Goal: Connect with others: Connect with other users

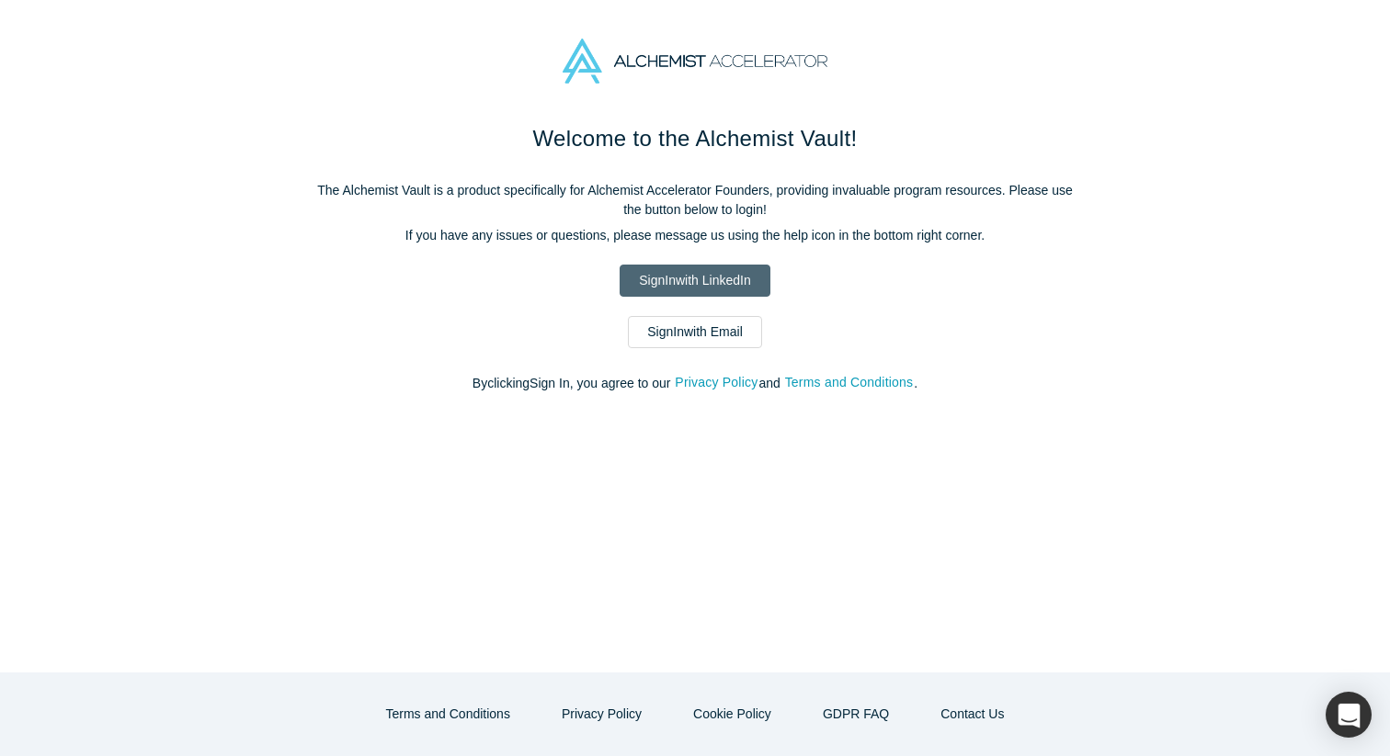
click at [706, 293] on link "Sign In with LinkedIn" at bounding box center [695, 281] width 150 height 32
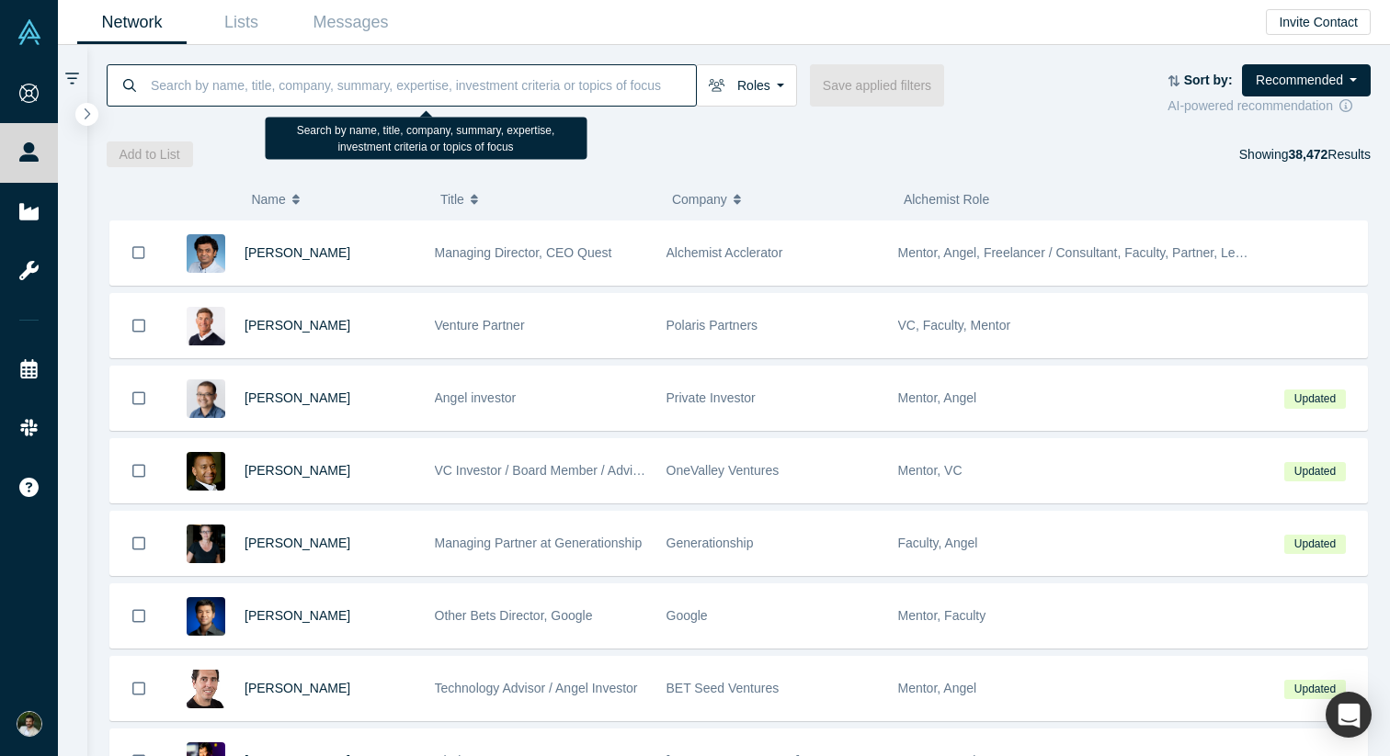
click at [342, 96] on input at bounding box center [422, 84] width 547 height 43
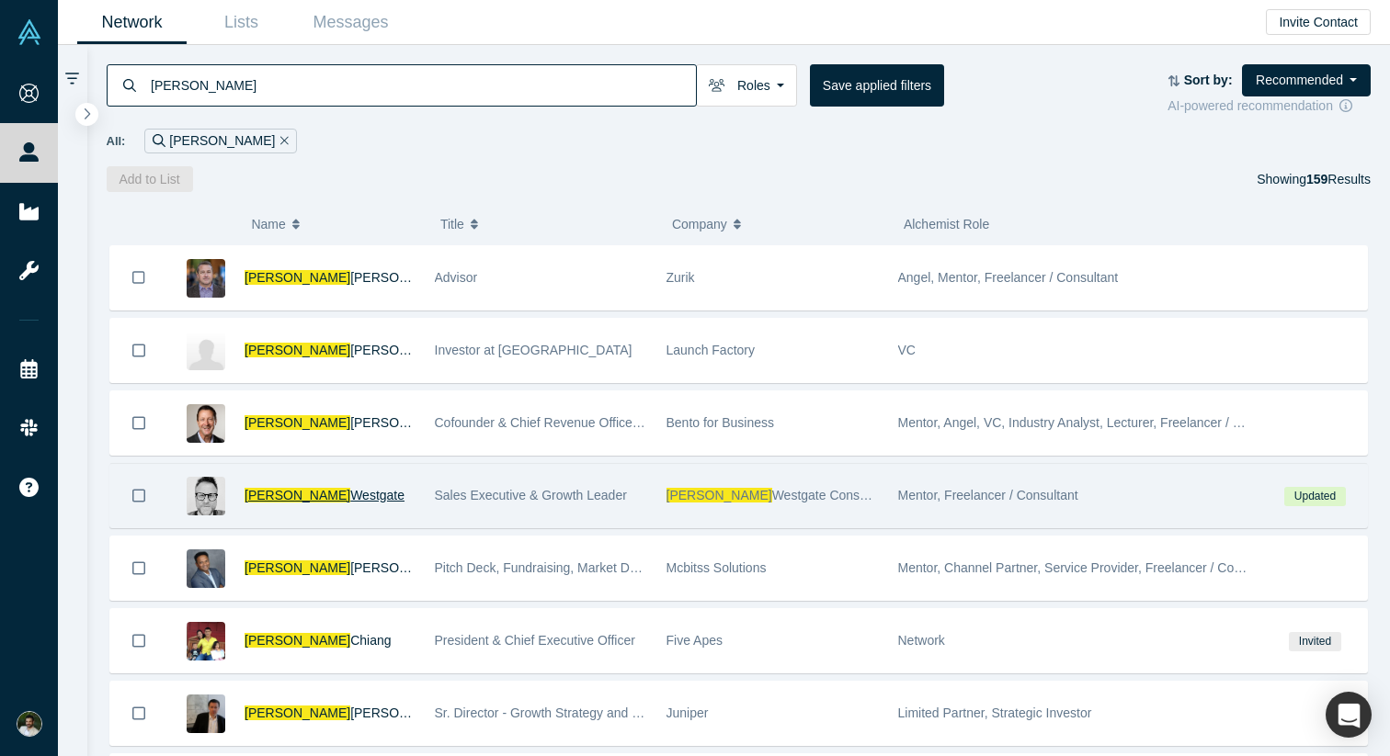
type input "[PERSON_NAME]"
click at [279, 493] on span "[PERSON_NAME]" at bounding box center [297, 495] width 106 height 15
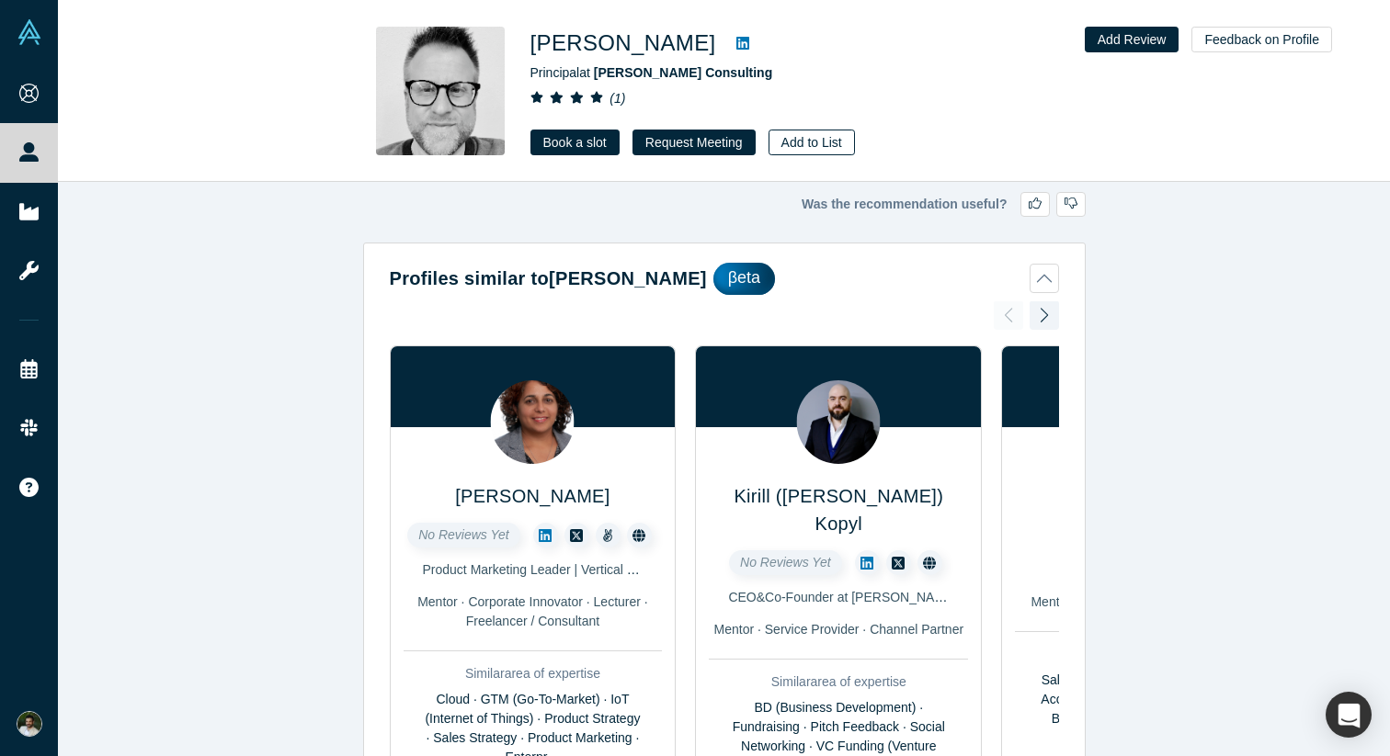
click at [801, 138] on button "Add to List" at bounding box center [811, 143] width 86 height 26
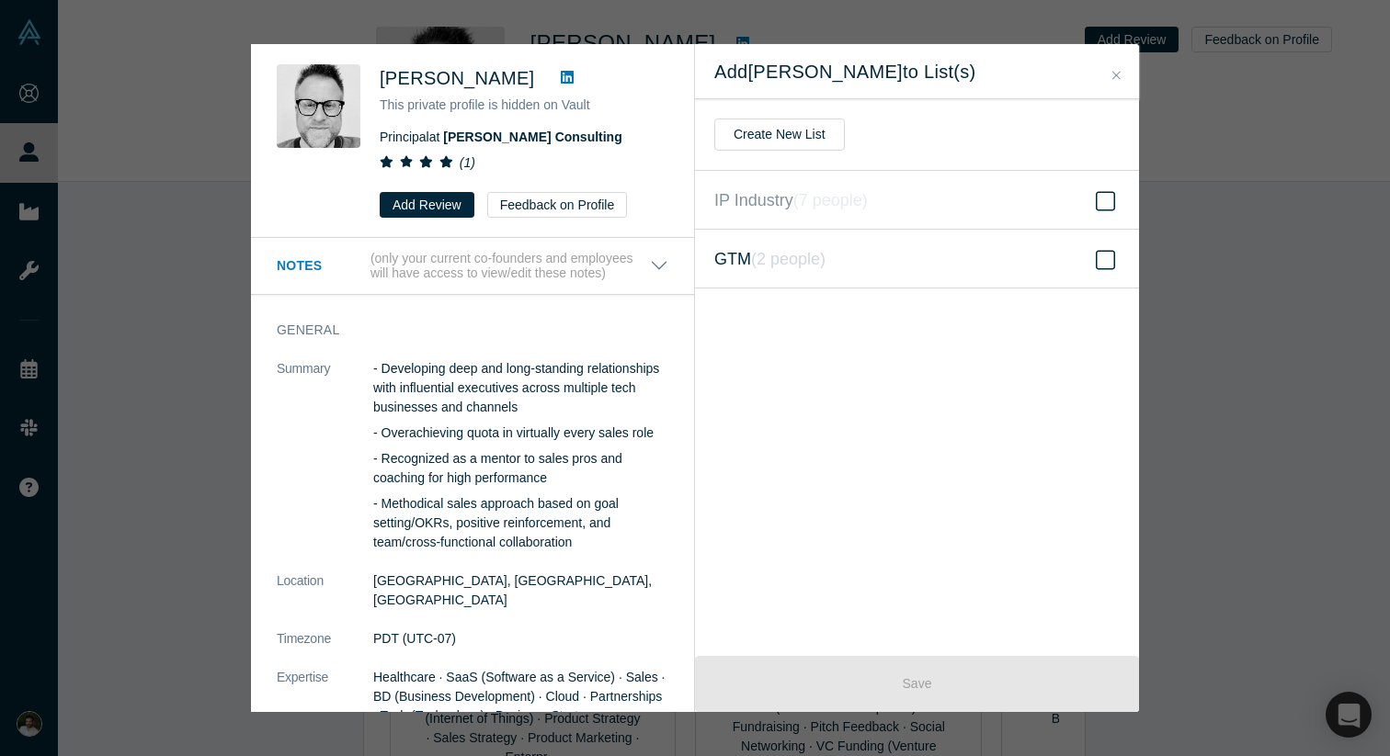
click at [1104, 268] on icon at bounding box center [1105, 259] width 19 height 19
click at [0, 0] on input "GTM ( 2 people )" at bounding box center [0, 0] width 0 height 0
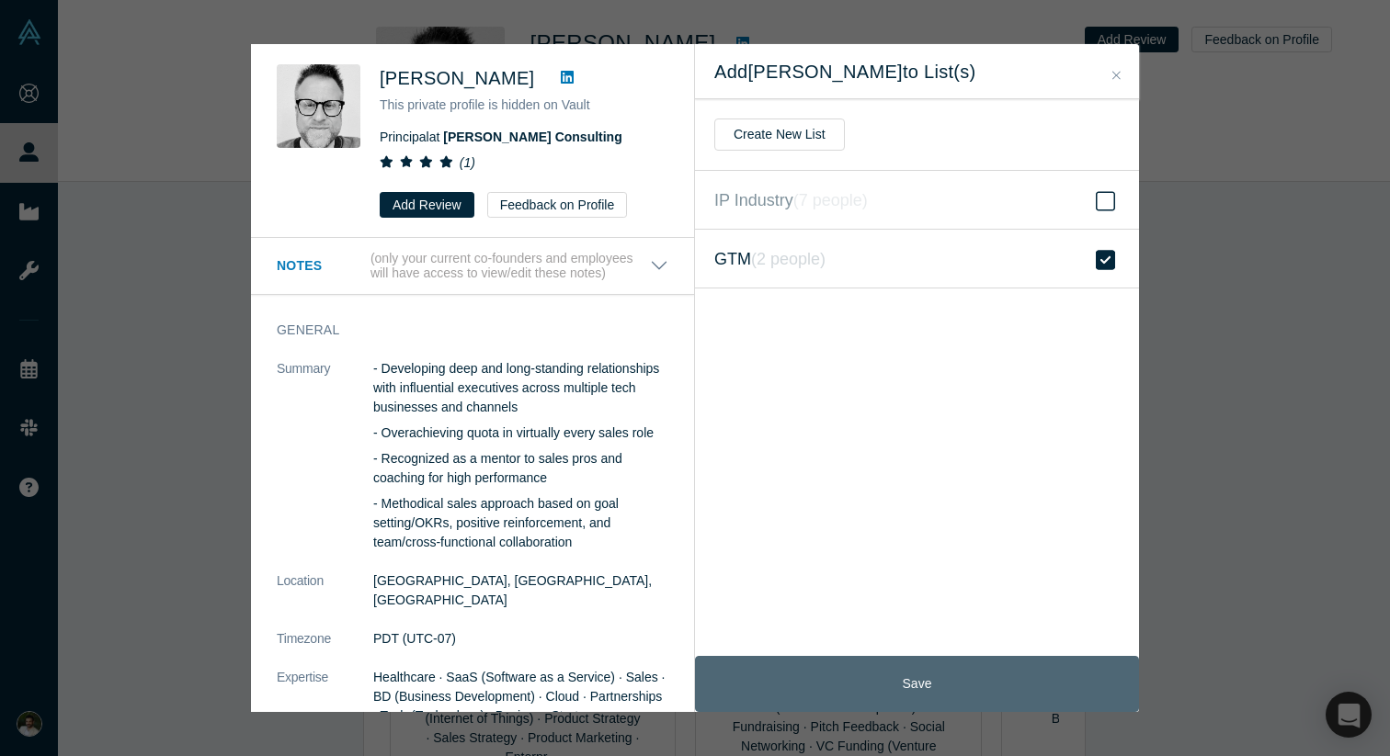
click at [917, 682] on button "Save" at bounding box center [917, 684] width 444 height 56
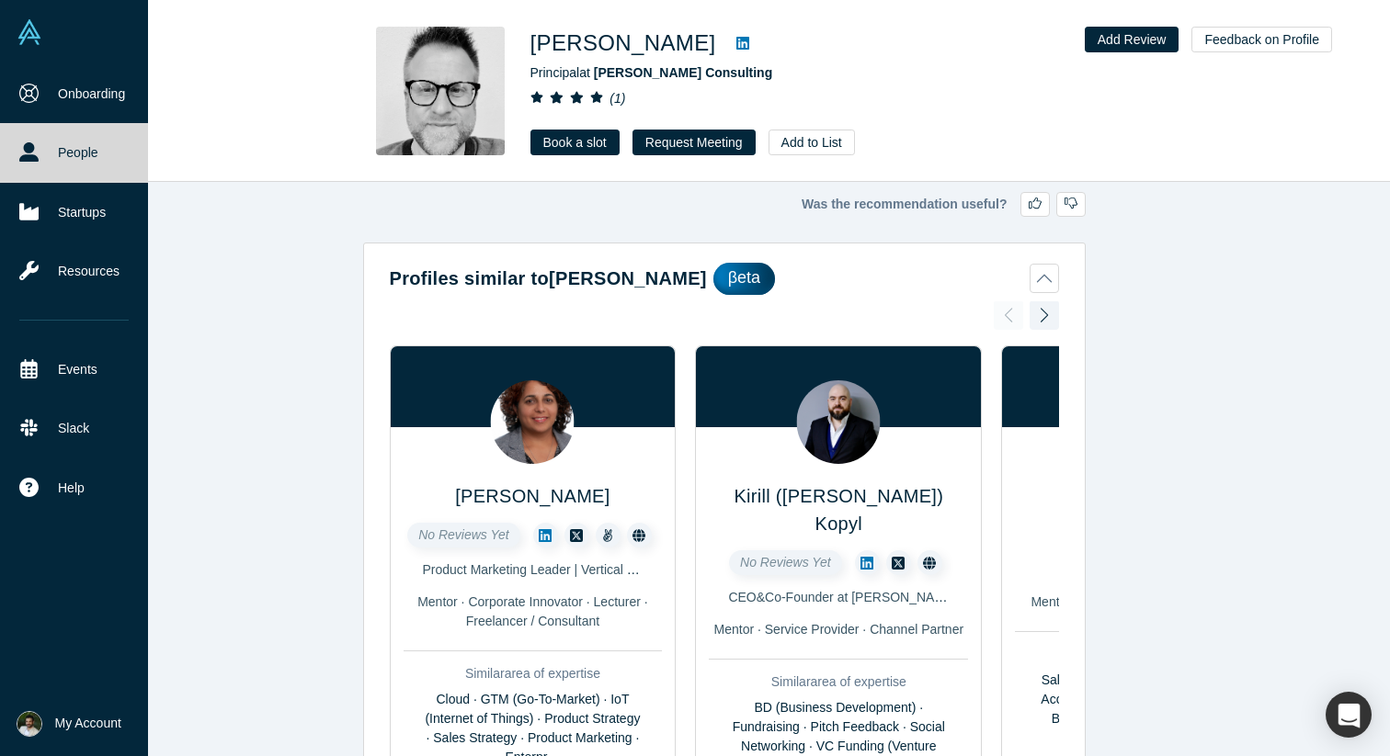
click at [45, 151] on link "People" at bounding box center [74, 152] width 148 height 59
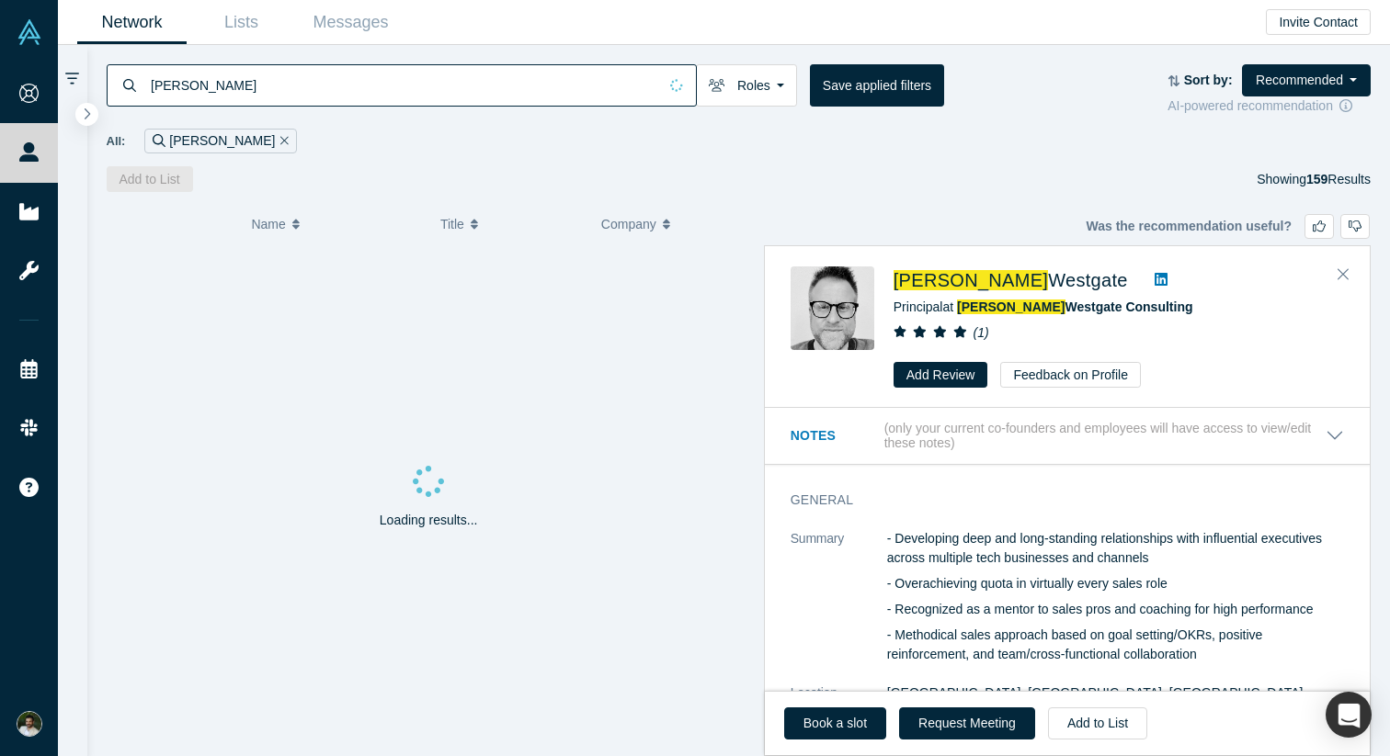
click at [513, 80] on input "[PERSON_NAME]" at bounding box center [403, 84] width 508 height 43
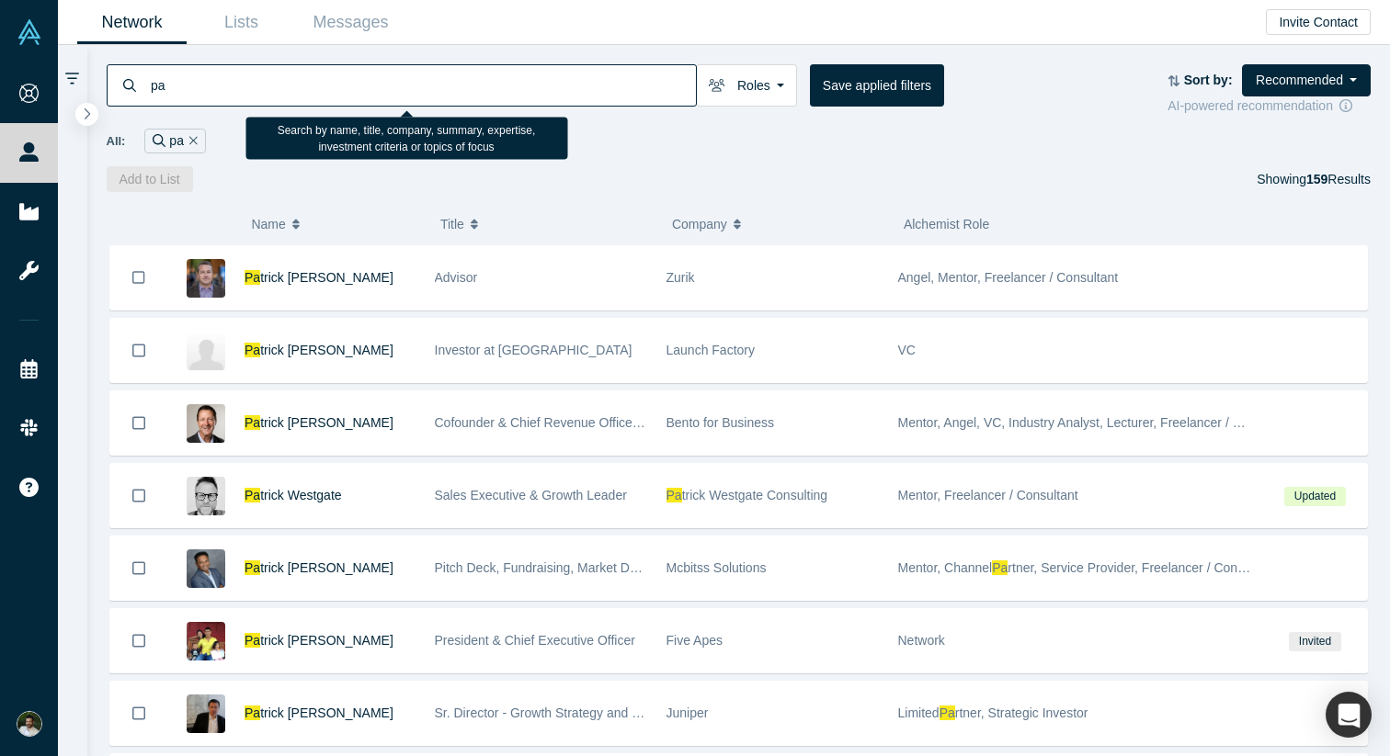
type input "p"
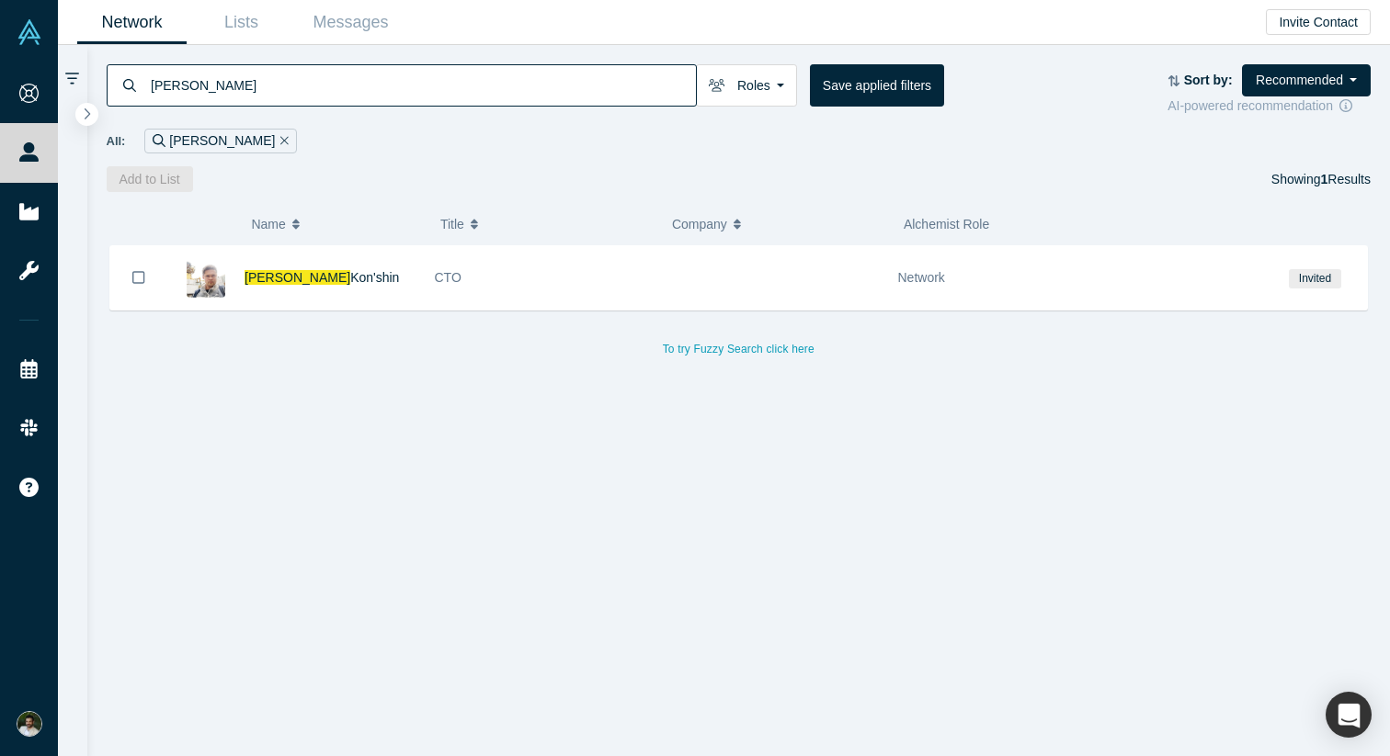
click at [293, 84] on input "[PERSON_NAME]" at bounding box center [422, 84] width 547 height 43
type input "[PERSON_NAME]"
click at [247, 4] on link "Lists" at bounding box center [241, 22] width 109 height 43
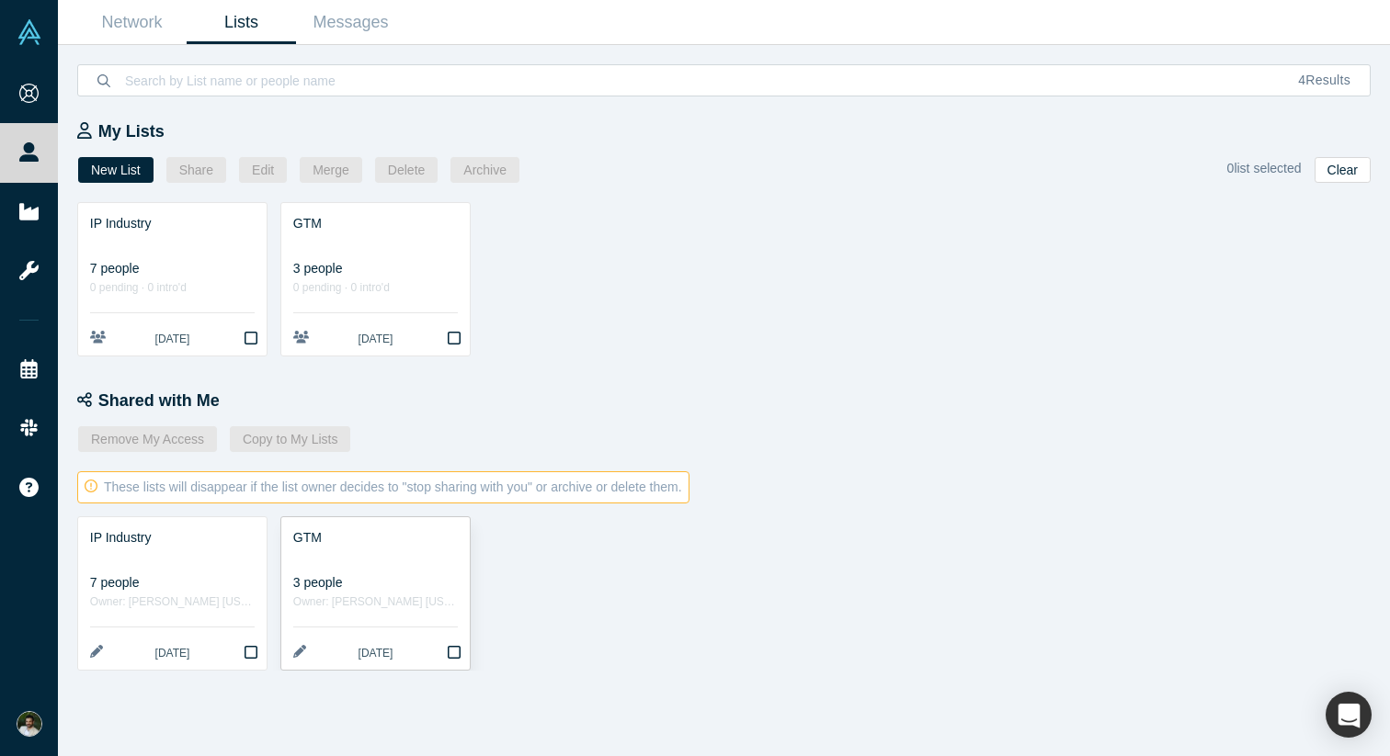
click at [314, 551] on div at bounding box center [375, 557] width 165 height 19
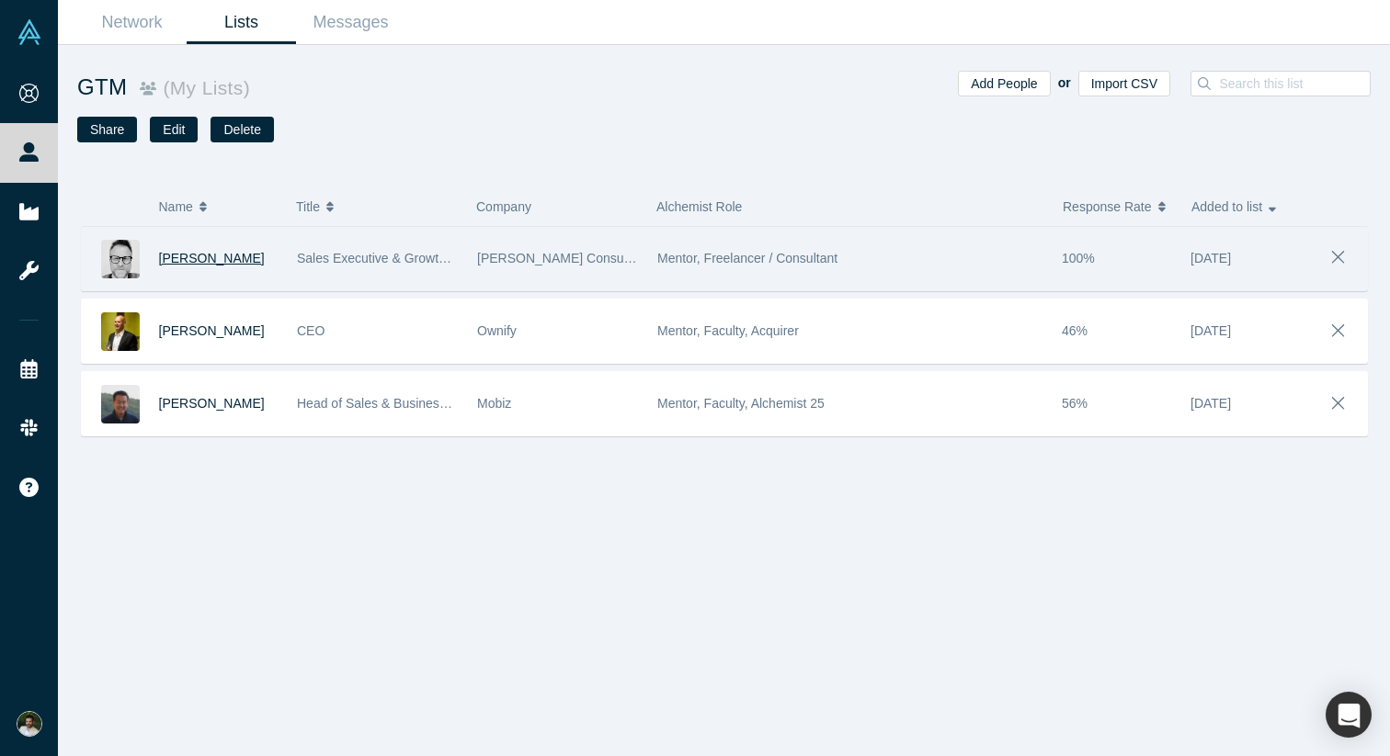
click at [213, 257] on span "[PERSON_NAME]" at bounding box center [212, 258] width 106 height 15
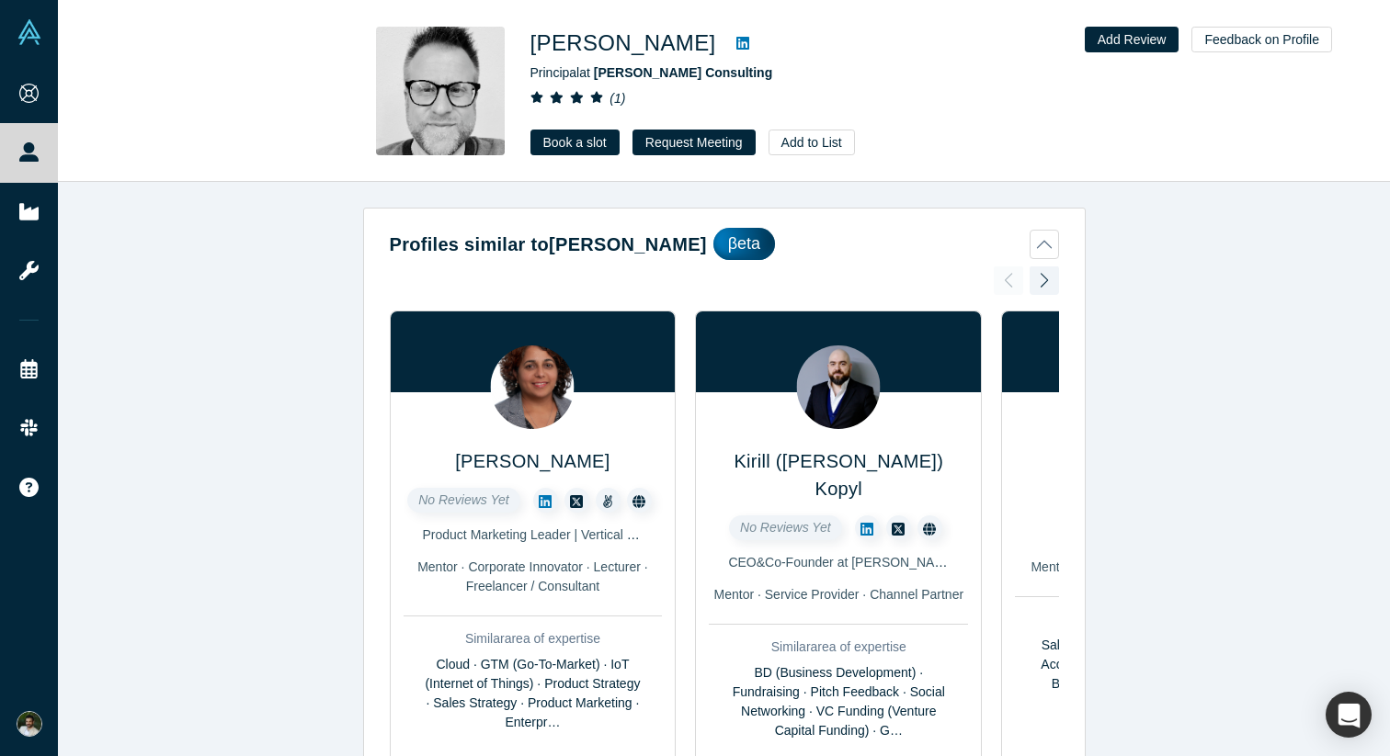
click at [610, 45] on h1 "[PERSON_NAME]" at bounding box center [623, 43] width 186 height 33
click at [790, 145] on button "Add to List" at bounding box center [811, 143] width 86 height 26
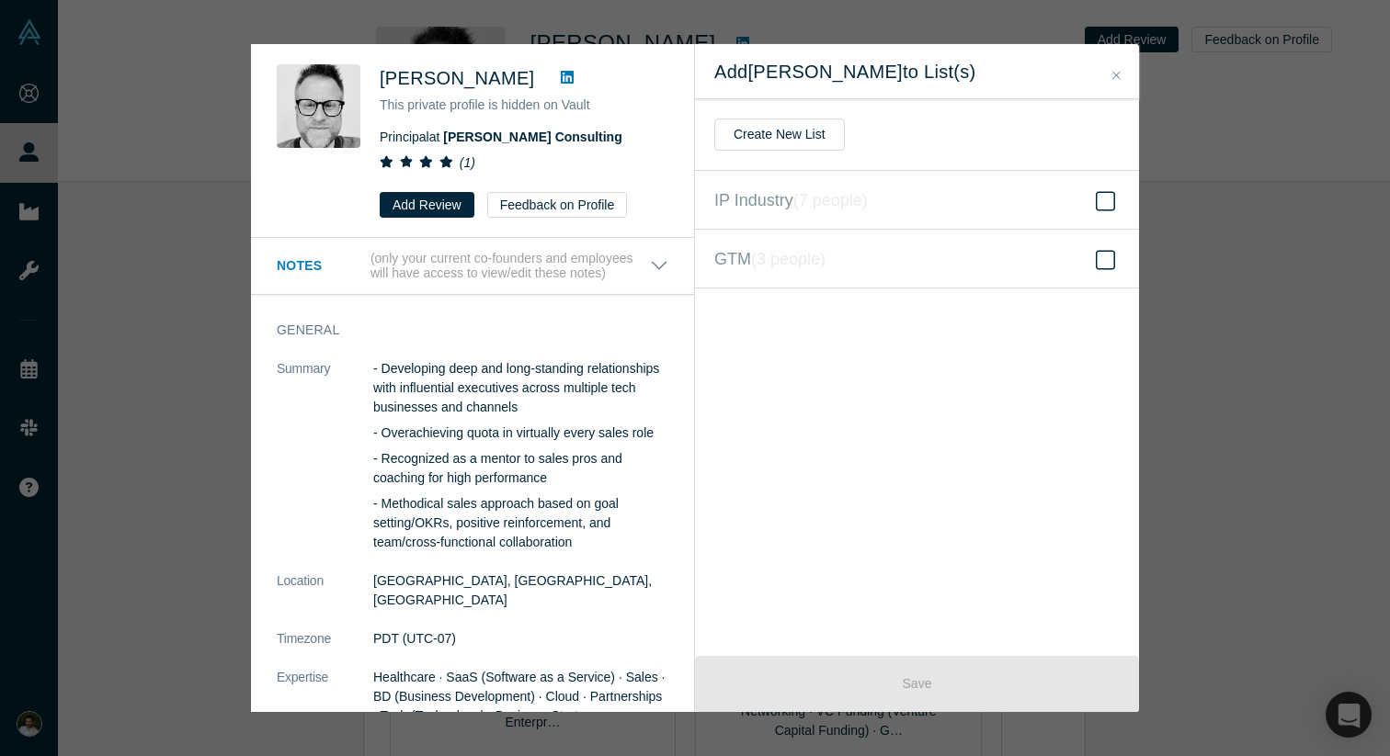
click at [1113, 76] on icon "Close" at bounding box center [1116, 75] width 8 height 13
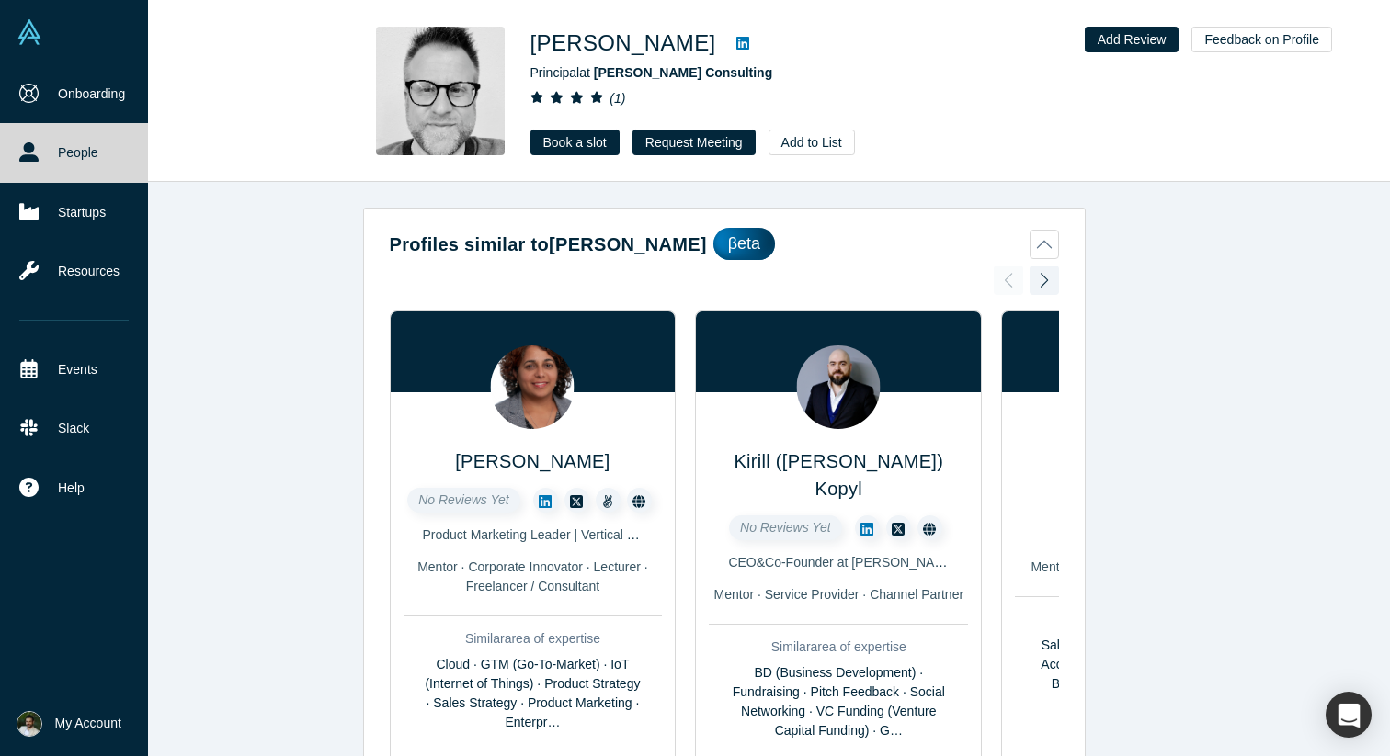
click at [60, 149] on link "People" at bounding box center [74, 152] width 148 height 59
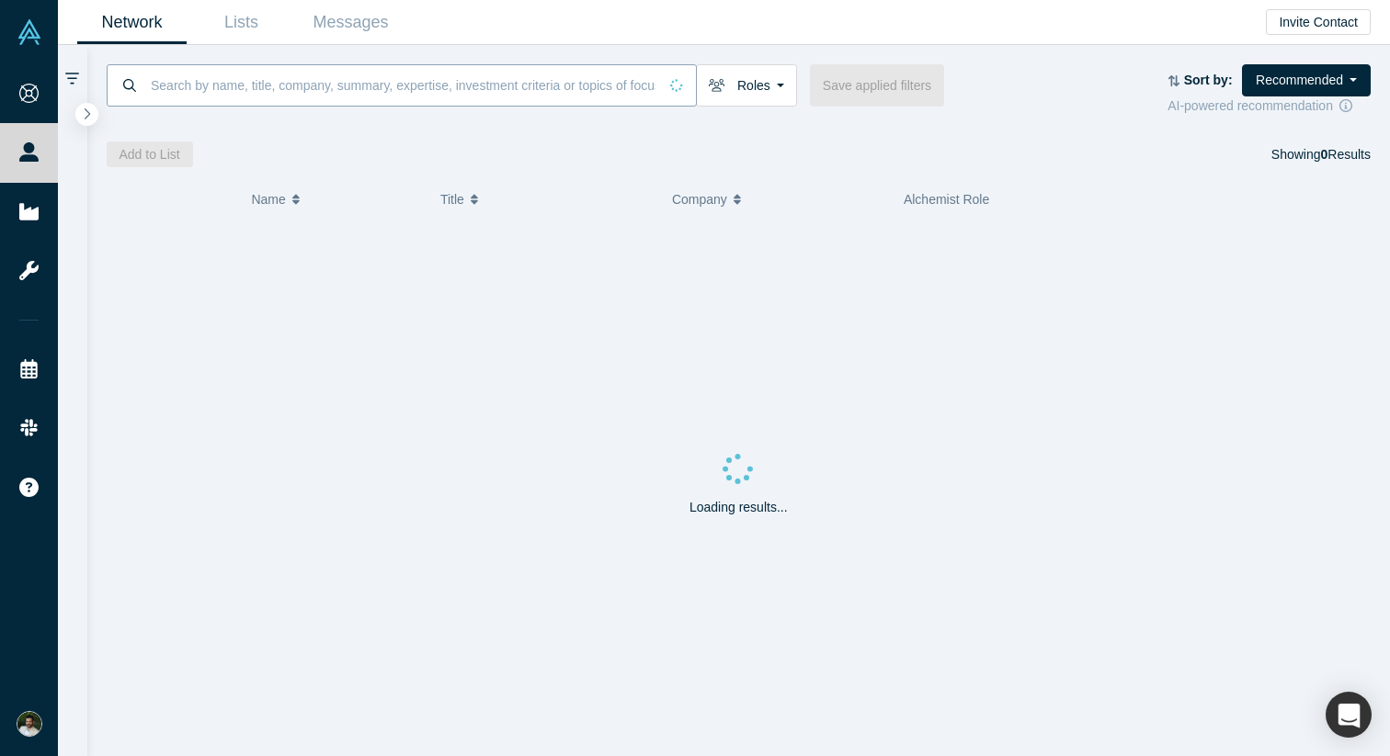
click at [366, 88] on input at bounding box center [403, 84] width 508 height 43
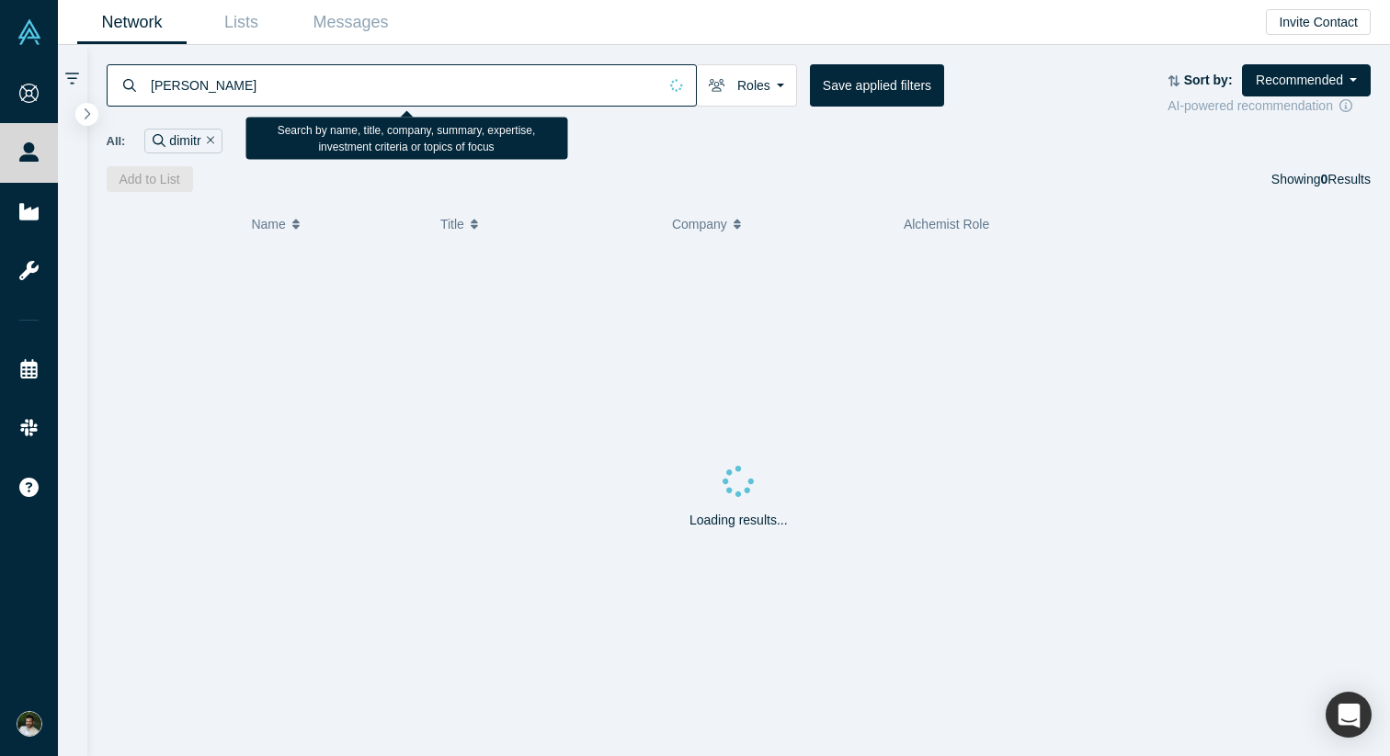
type input "[PERSON_NAME]"
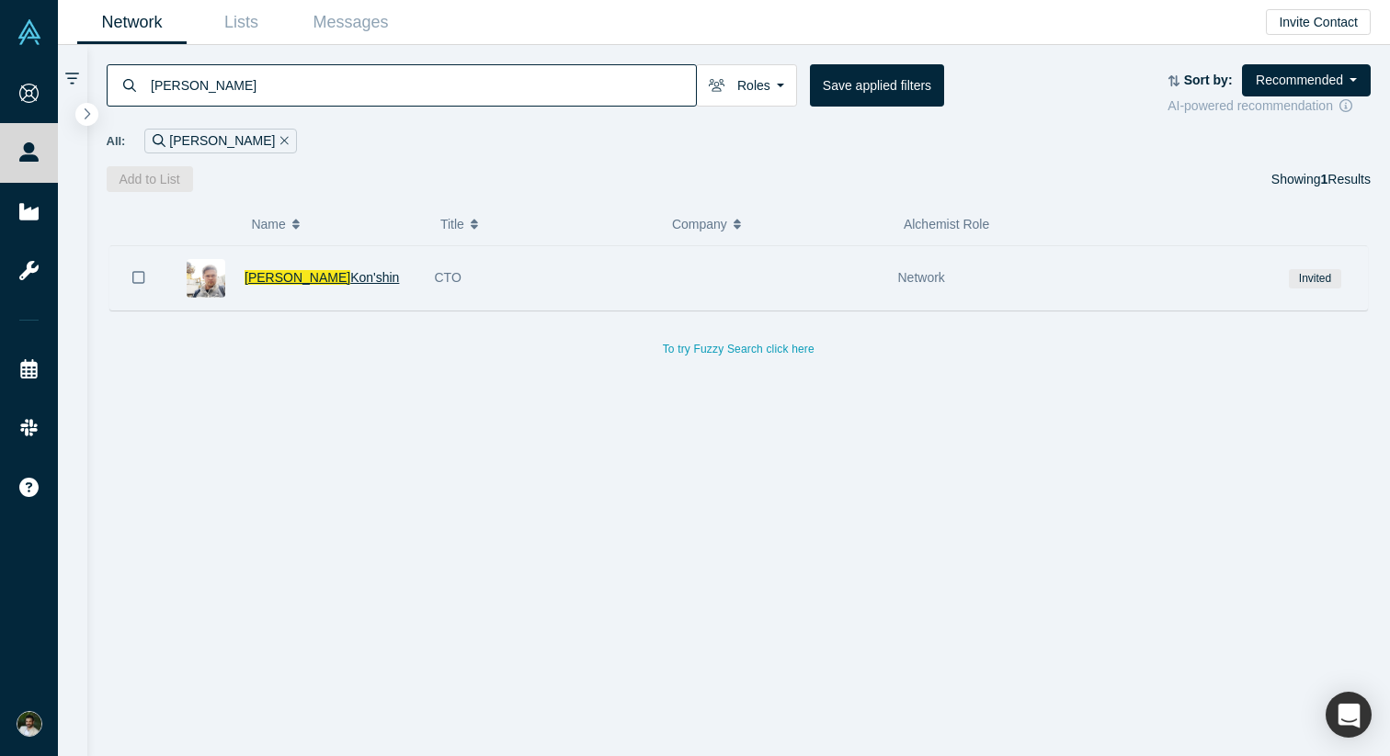
click at [350, 279] on span "Kon'shin" at bounding box center [374, 277] width 49 height 15
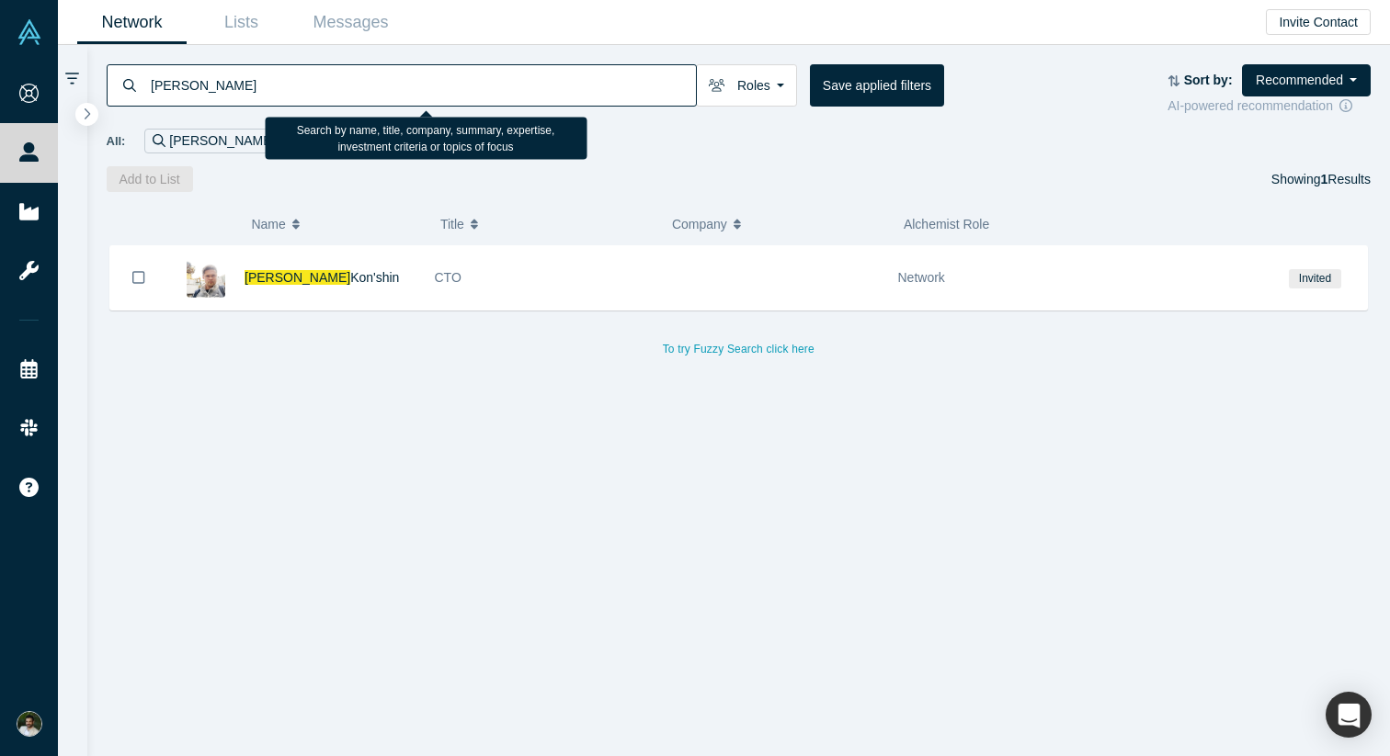
drag, startPoint x: 193, startPoint y: 89, endPoint x: 125, endPoint y: 89, distance: 68.0
click at [127, 89] on div "[PERSON_NAME]" at bounding box center [402, 85] width 590 height 42
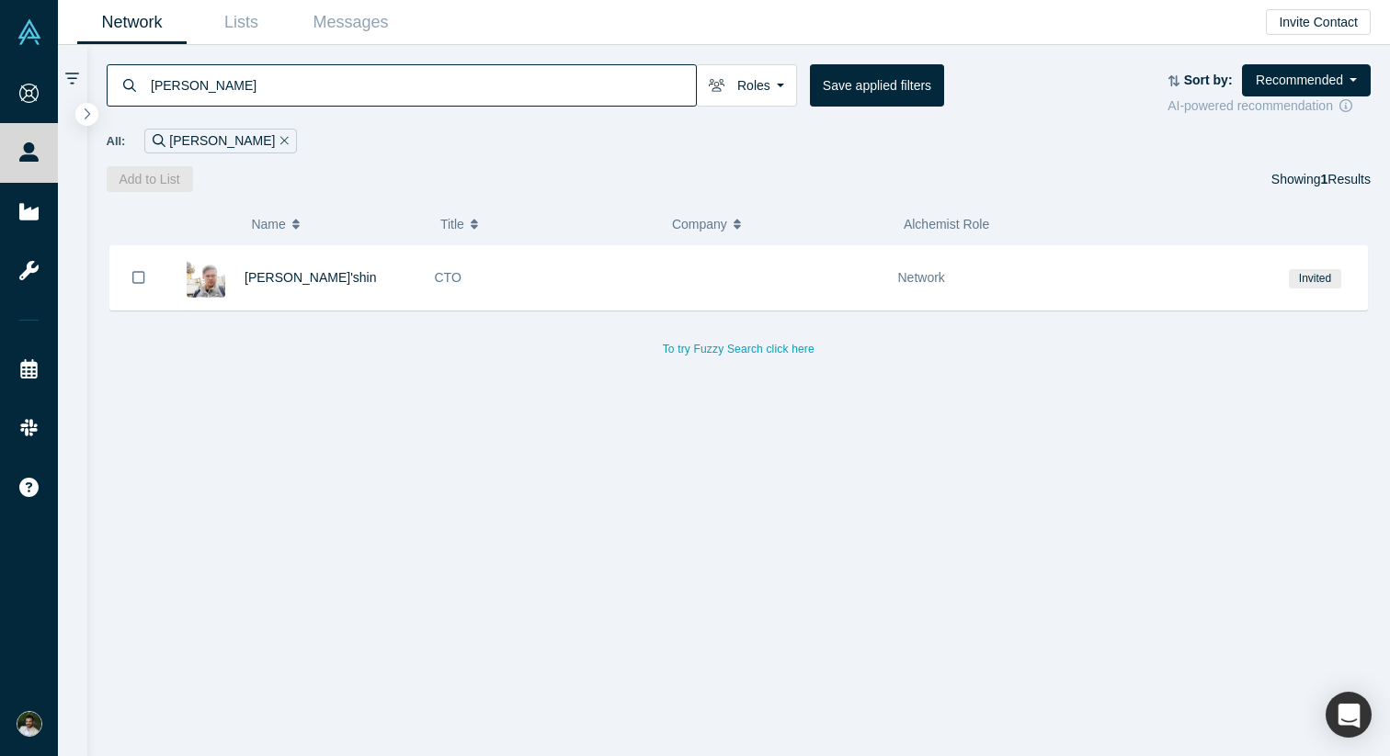
type input "demitry"
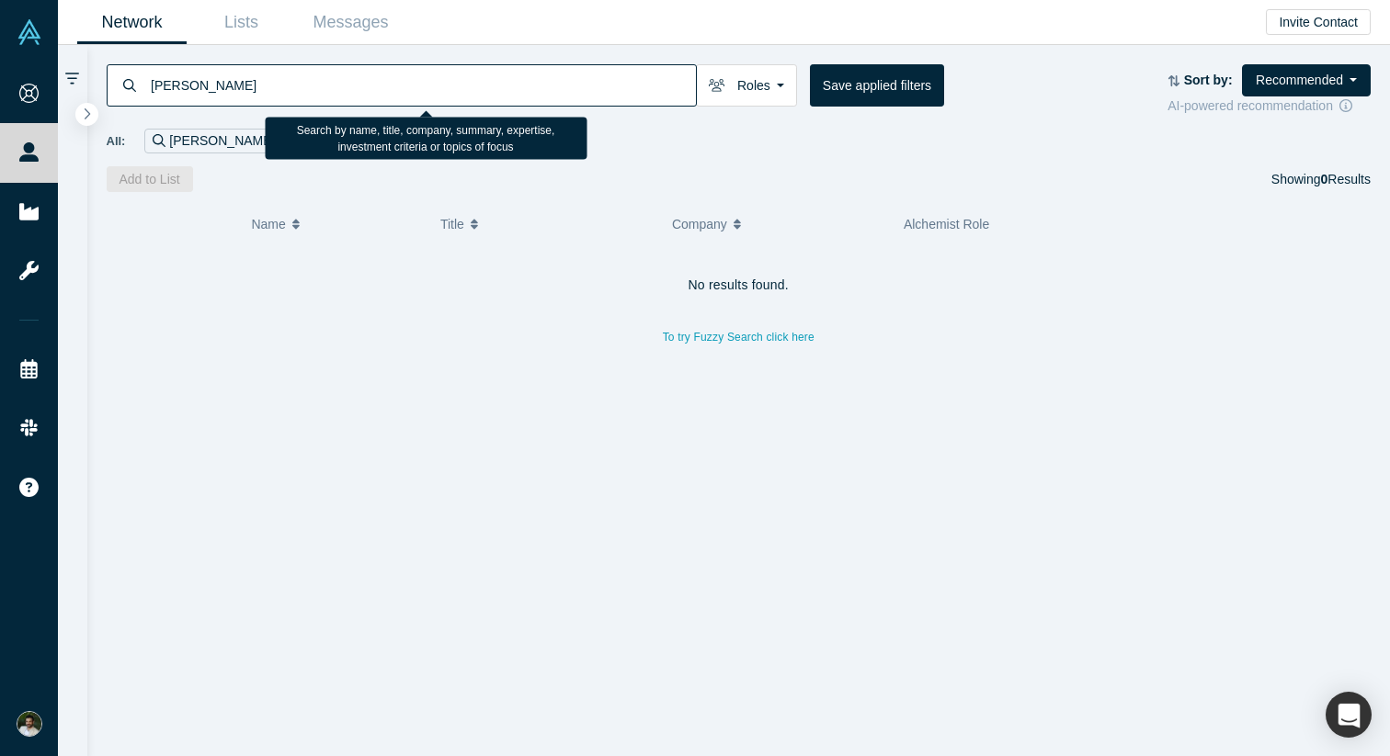
drag, startPoint x: 222, startPoint y: 89, endPoint x: 85, endPoint y: 89, distance: 137.0
click at [87, 89] on div "demitry Roles Founders Faculty Mentors Alumni Mentor Angels VCs Corporate Innov…" at bounding box center [738, 118] width 1303 height 147
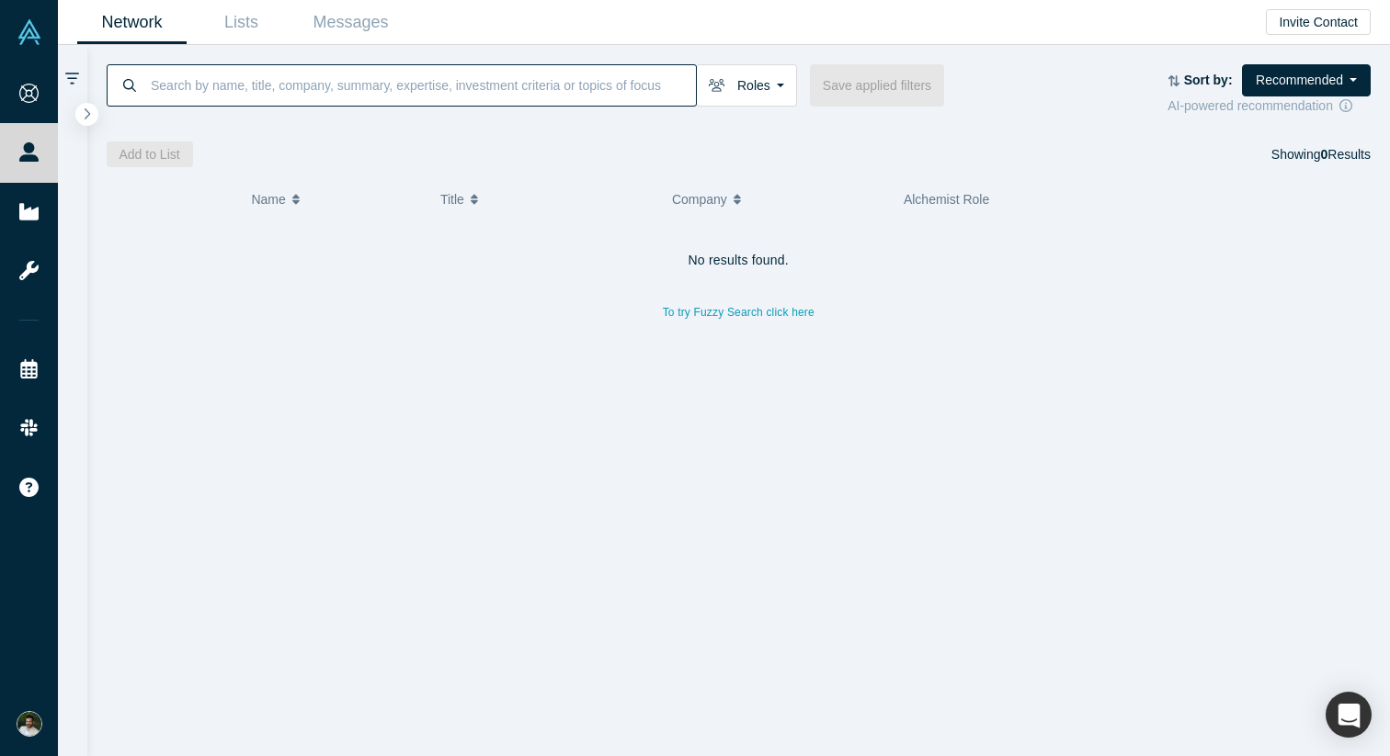
click at [182, 69] on input at bounding box center [422, 84] width 547 height 43
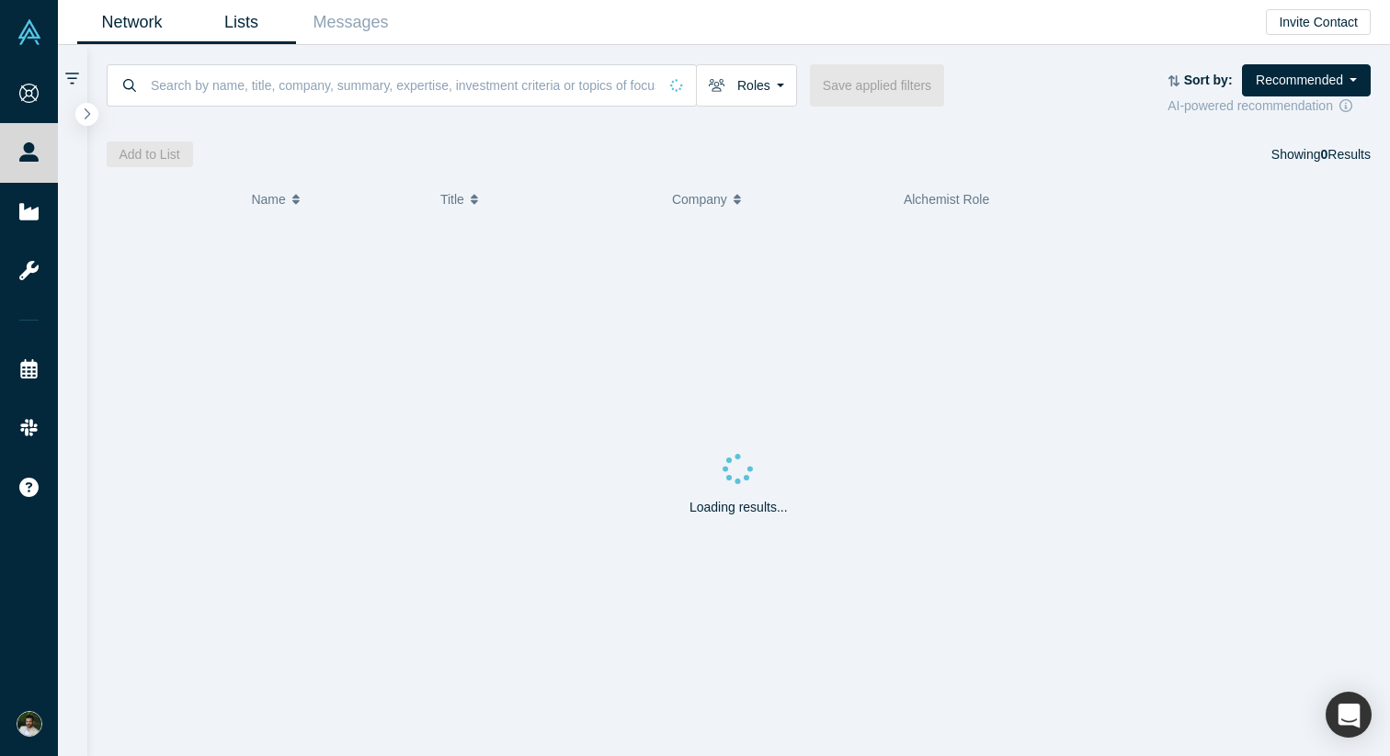
click at [218, 40] on link "Lists" at bounding box center [241, 22] width 109 height 43
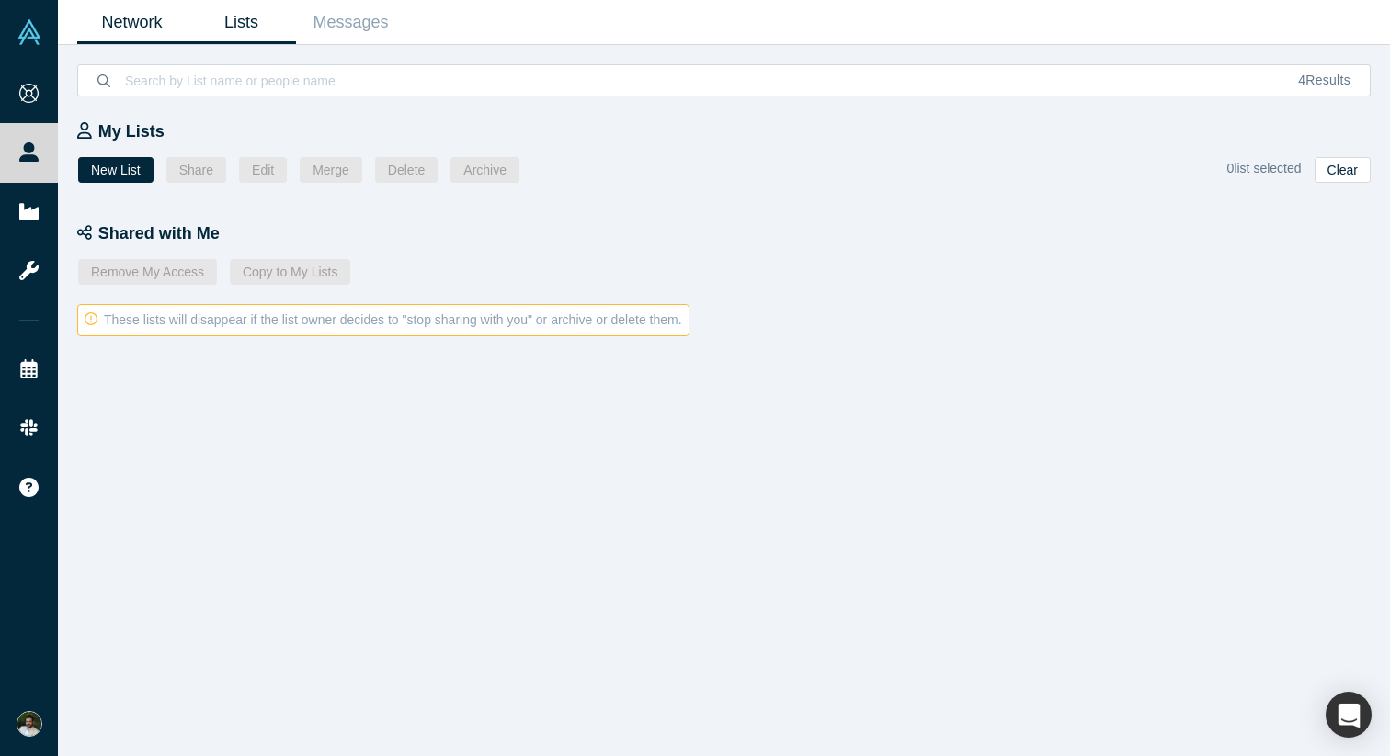
click at [164, 38] on link "Network" at bounding box center [131, 22] width 109 height 43
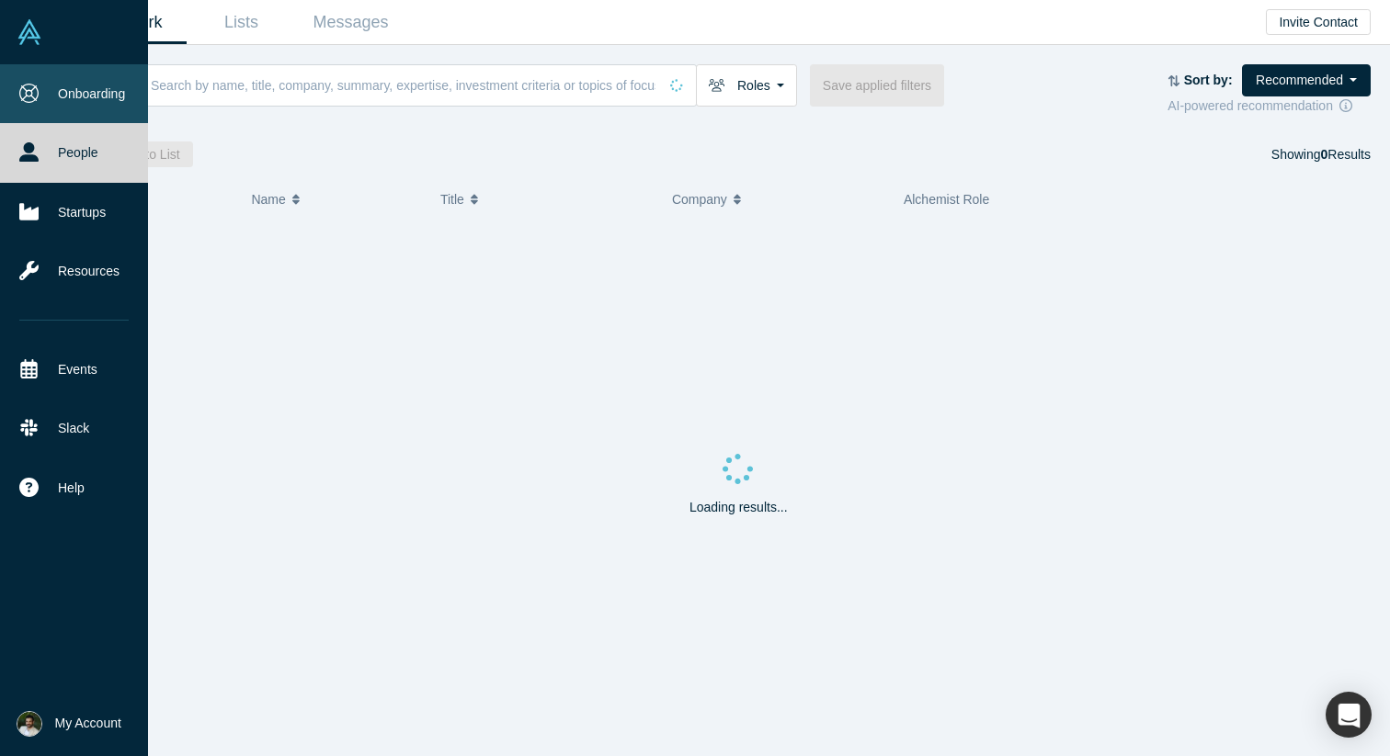
click at [45, 88] on link "Onboarding" at bounding box center [74, 93] width 148 height 59
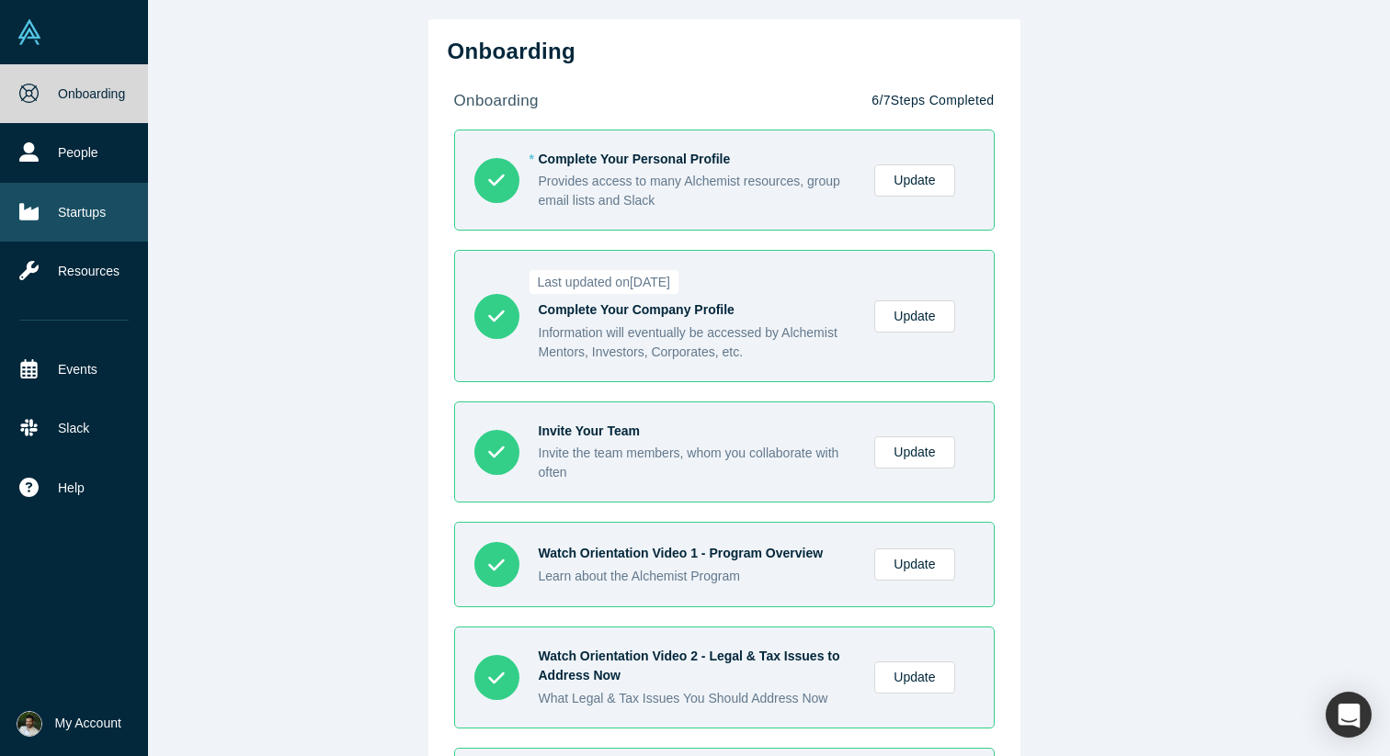
click at [30, 204] on icon at bounding box center [28, 211] width 19 height 19
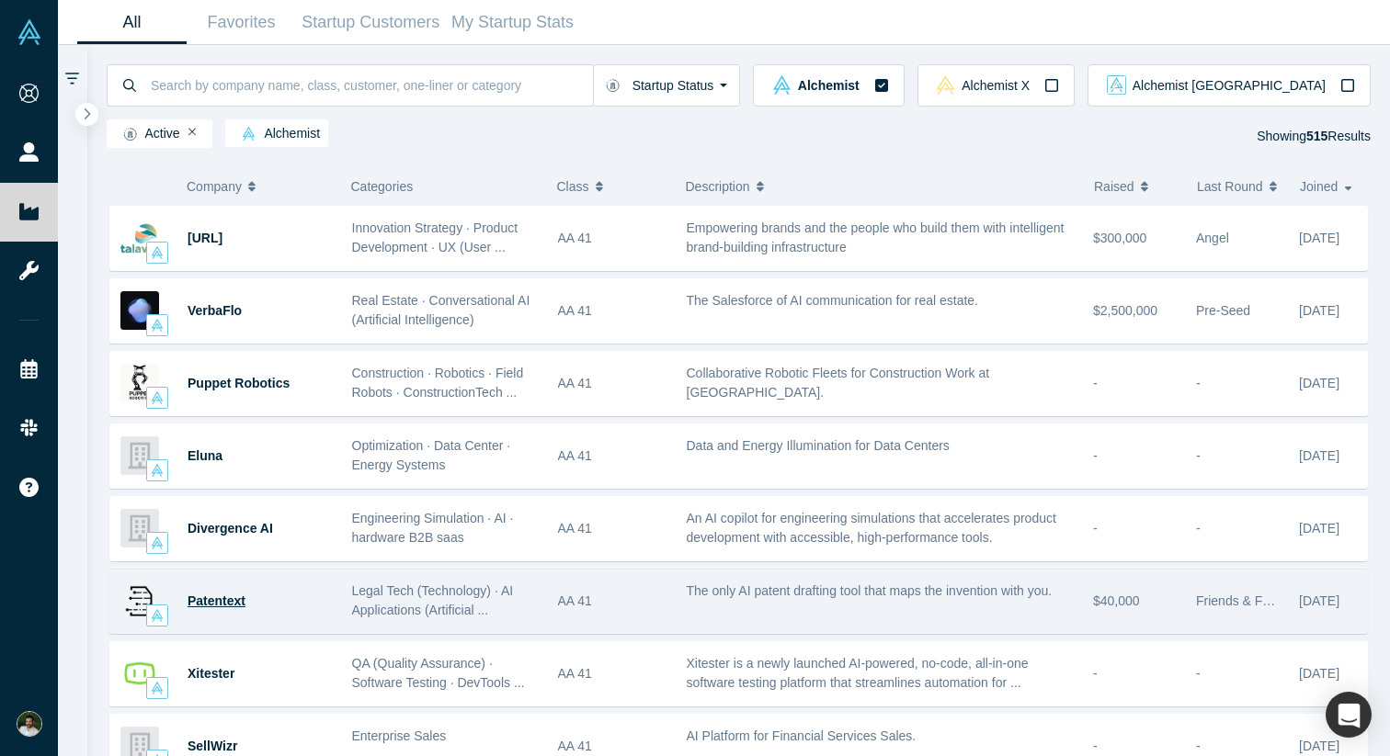
click at [213, 607] on span "Patentext" at bounding box center [217, 601] width 58 height 15
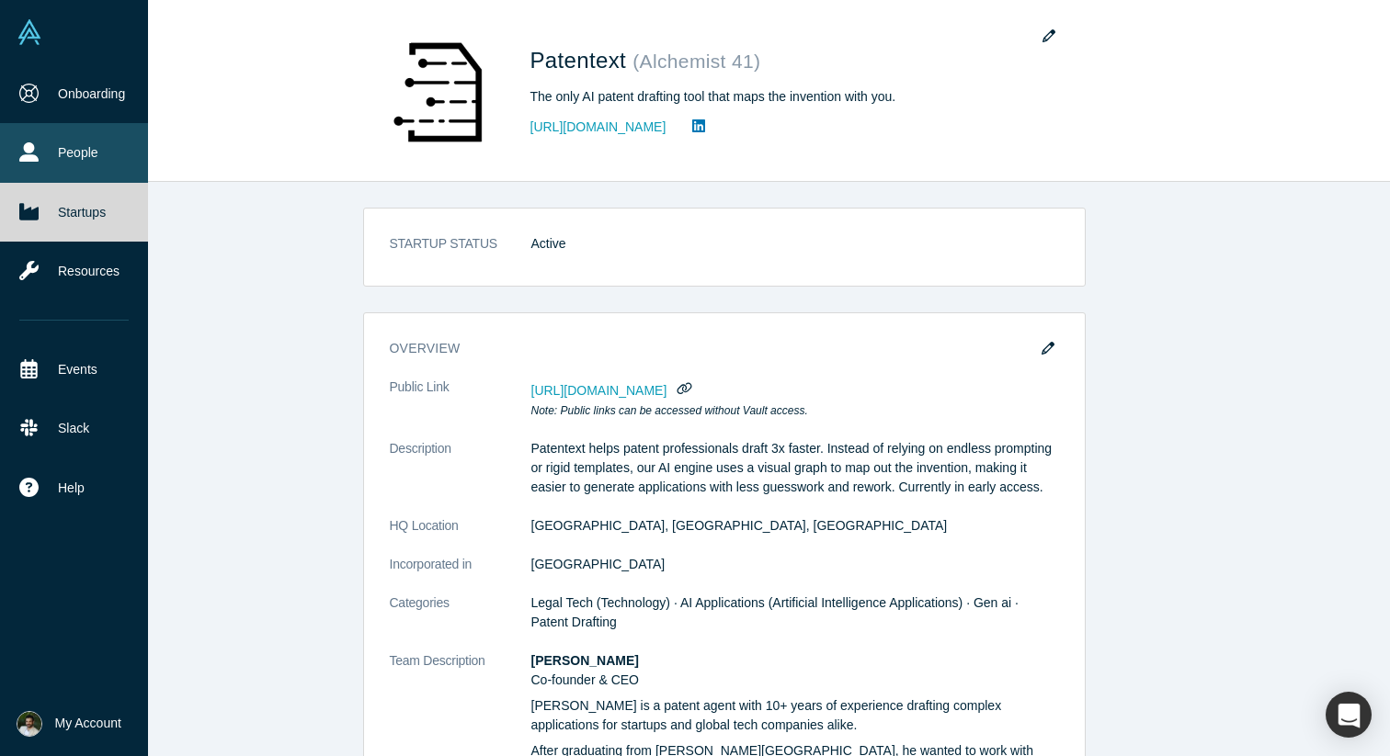
click at [62, 150] on link "People" at bounding box center [74, 152] width 148 height 59
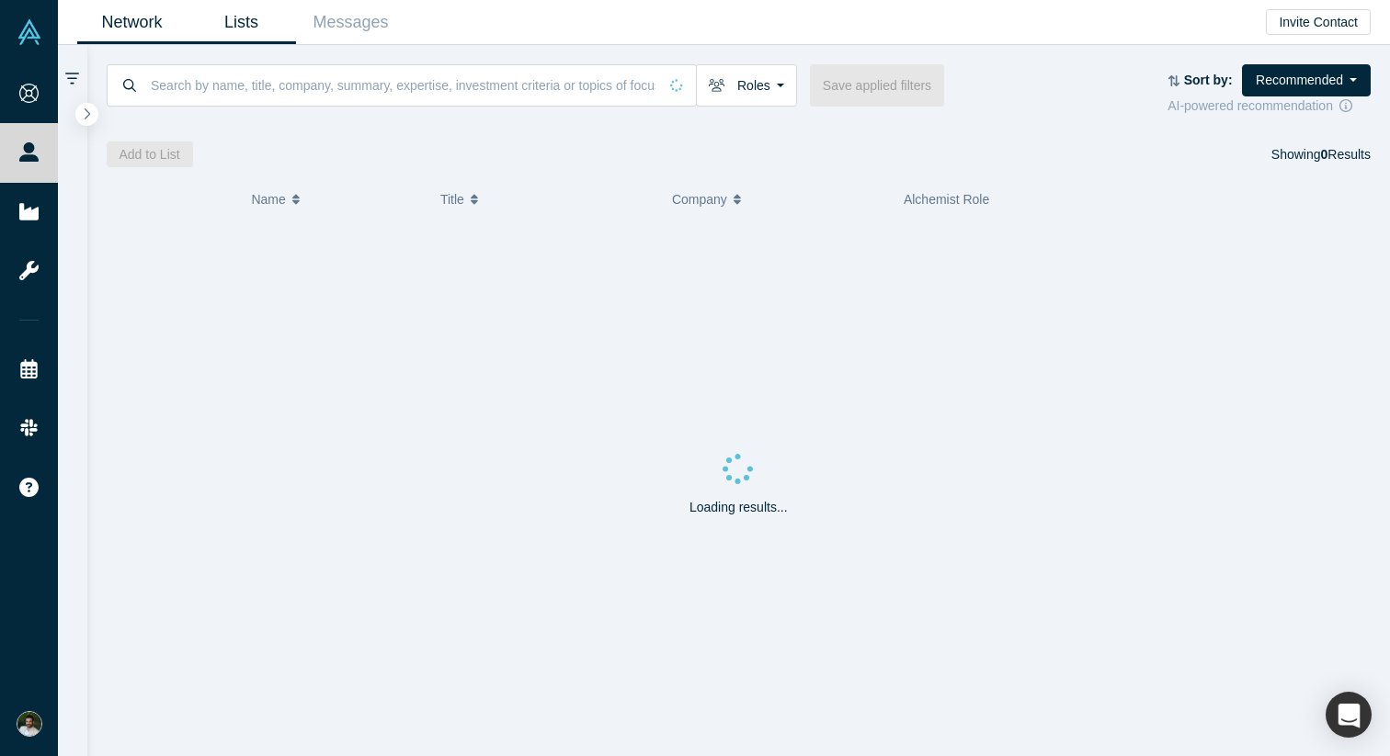
click at [251, 36] on link "Lists" at bounding box center [241, 22] width 109 height 43
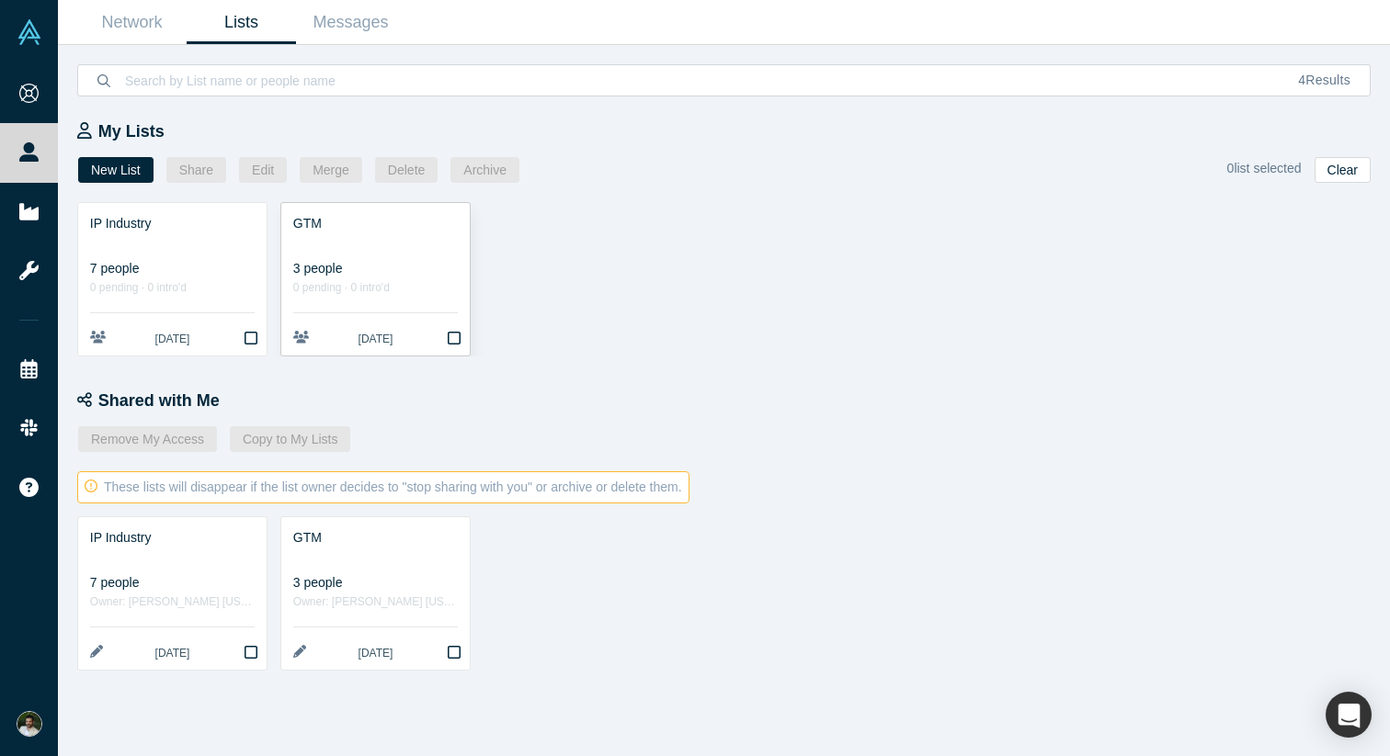
click at [381, 254] on link "GTM 3 people 0 pending · 0 intro'd 3 months ago" at bounding box center [375, 279] width 188 height 153
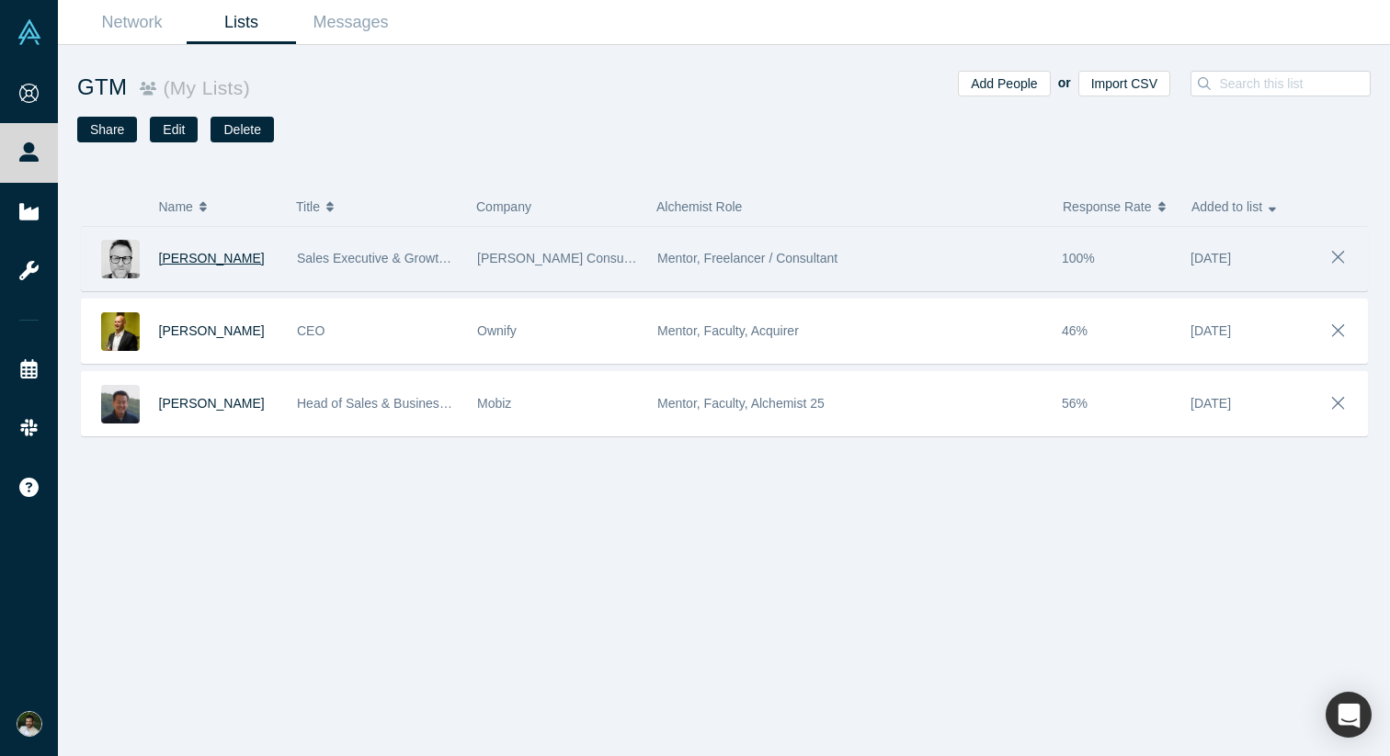
click at [207, 255] on span "[PERSON_NAME]" at bounding box center [212, 258] width 106 height 15
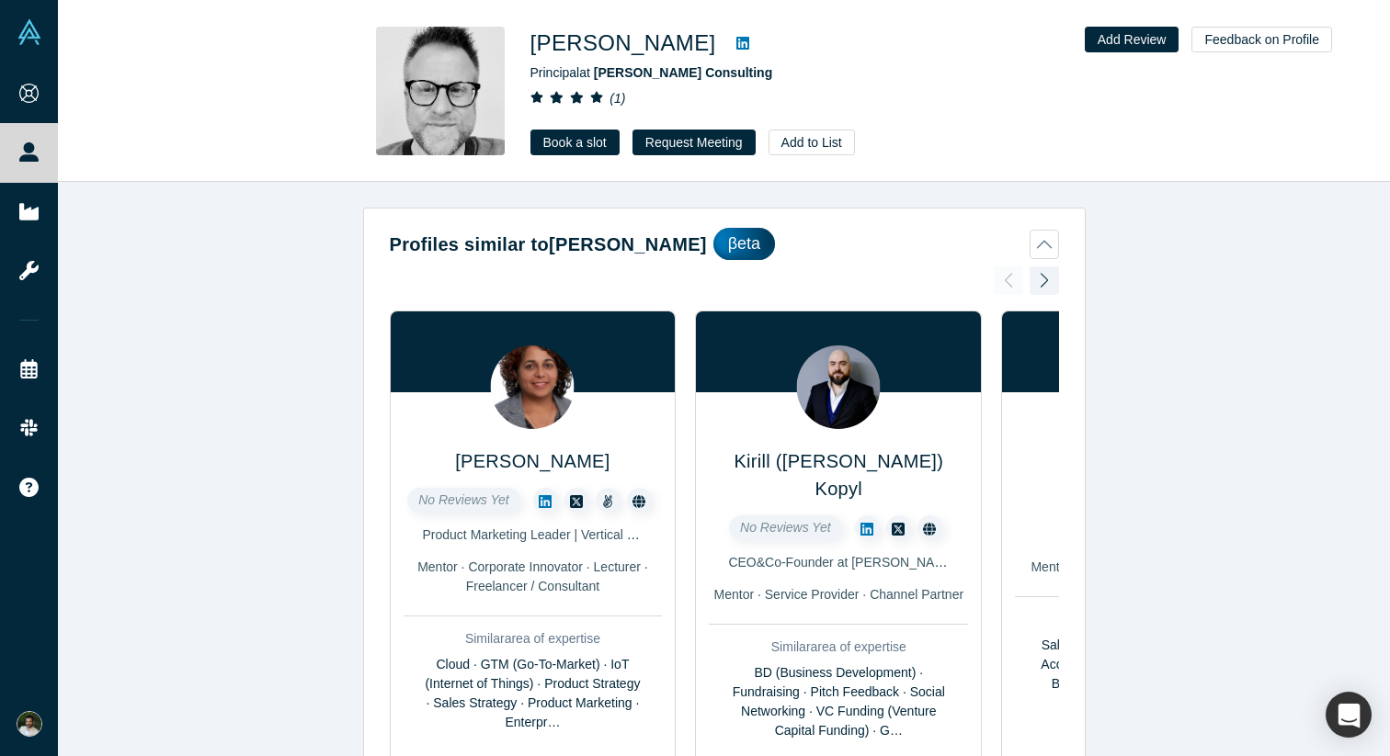
click at [376, 266] on div "Profiles similar to Patrick Westgate βeta Savita Kini No Reviews Yet Product Ma…" at bounding box center [724, 547] width 721 height 665
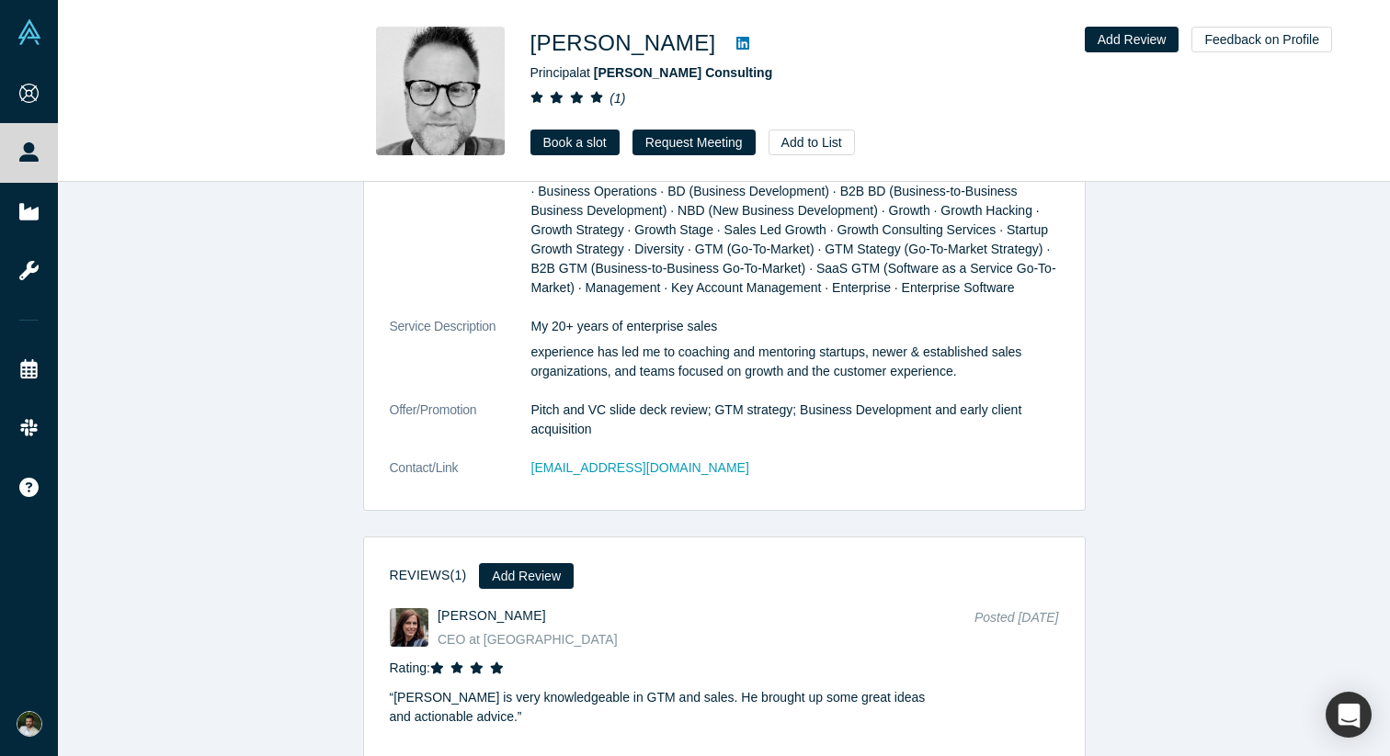
scroll to position [3498, 0]
